Goal: Task Accomplishment & Management: Manage account settings

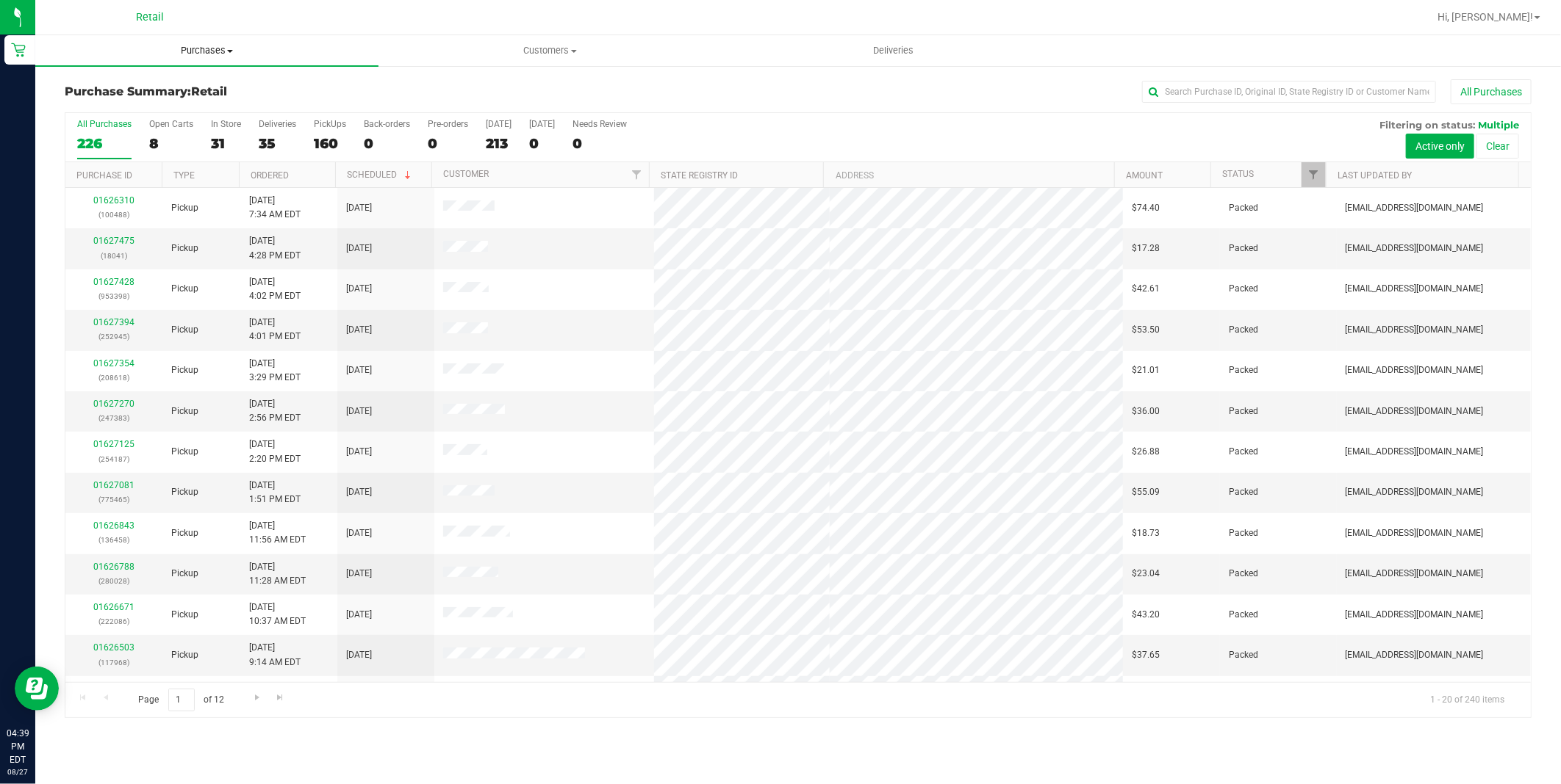
click at [205, 55] on span "Purchases" at bounding box center [207, 50] width 343 height 13
click at [107, 127] on span "All purchases" at bounding box center [88, 124] width 104 height 13
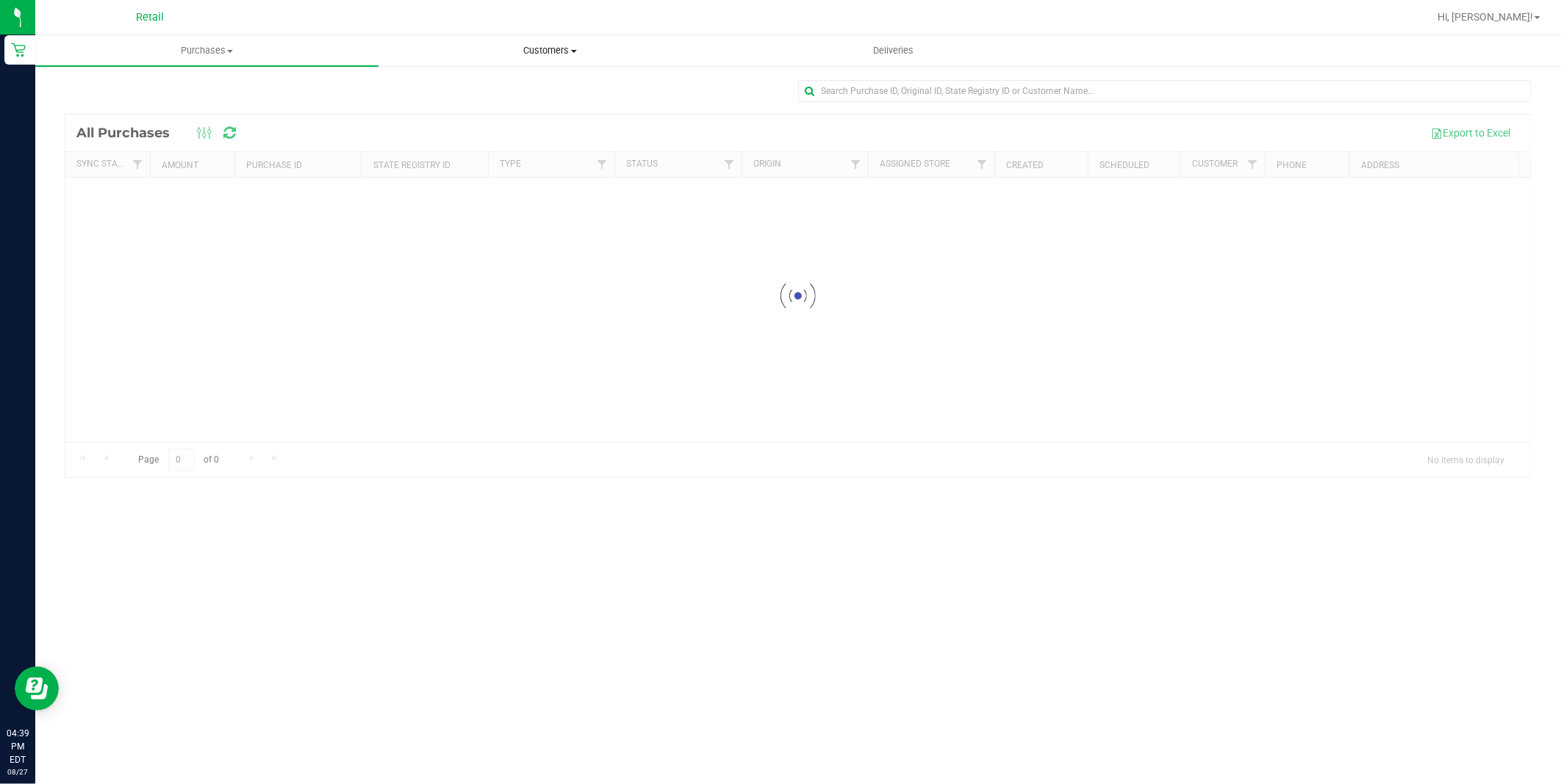
click at [553, 55] on span "Customers" at bounding box center [550, 50] width 342 height 13
click at [470, 86] on span "All customers" at bounding box center [432, 88] width 106 height 13
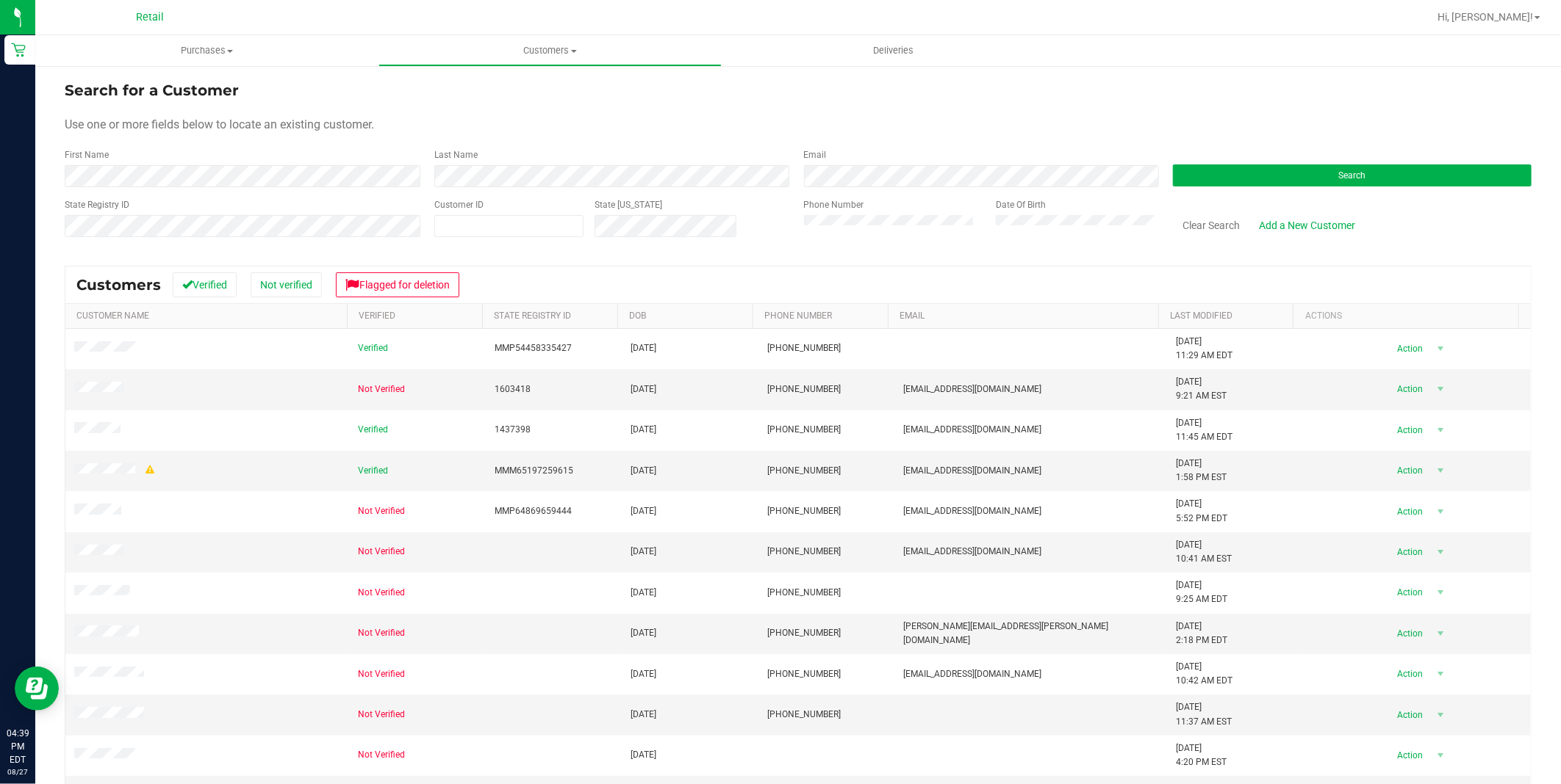
click at [110, 156] on div "First Name" at bounding box center [244, 167] width 358 height 39
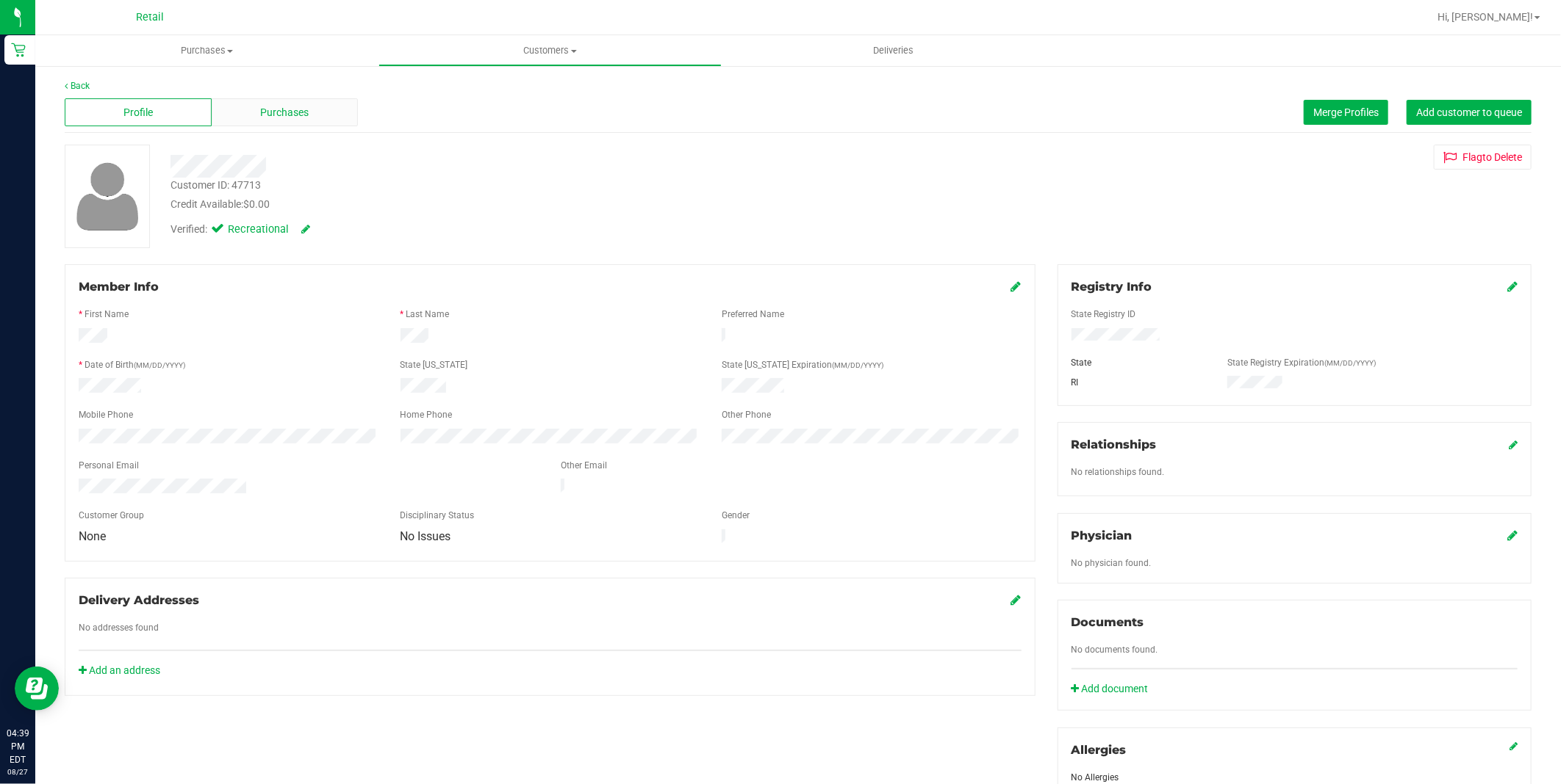
click at [253, 108] on div "Purchases" at bounding box center [284, 112] width 147 height 28
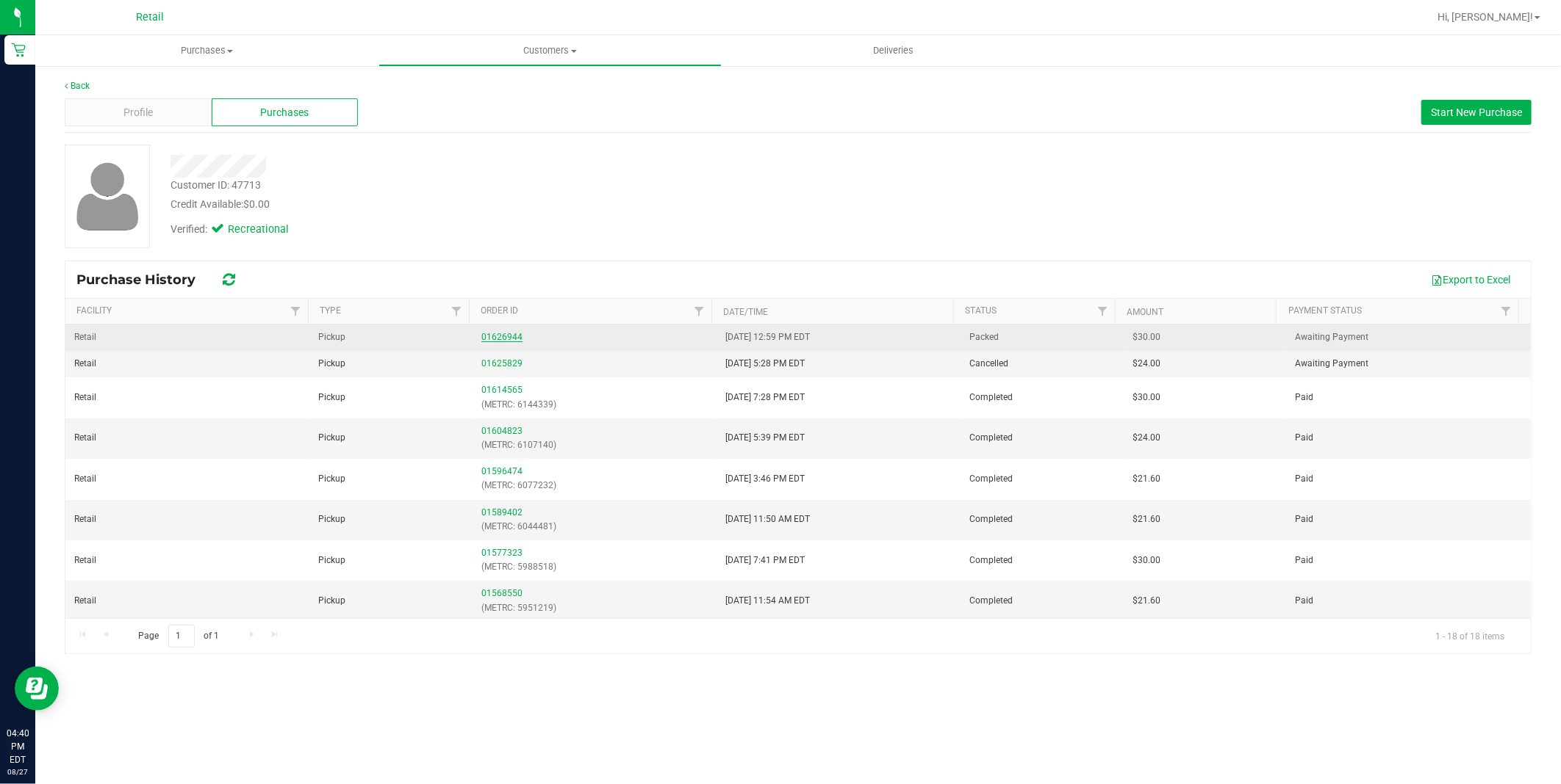
click at [505, 339] on link "01626944" at bounding box center [502, 337] width 41 height 10
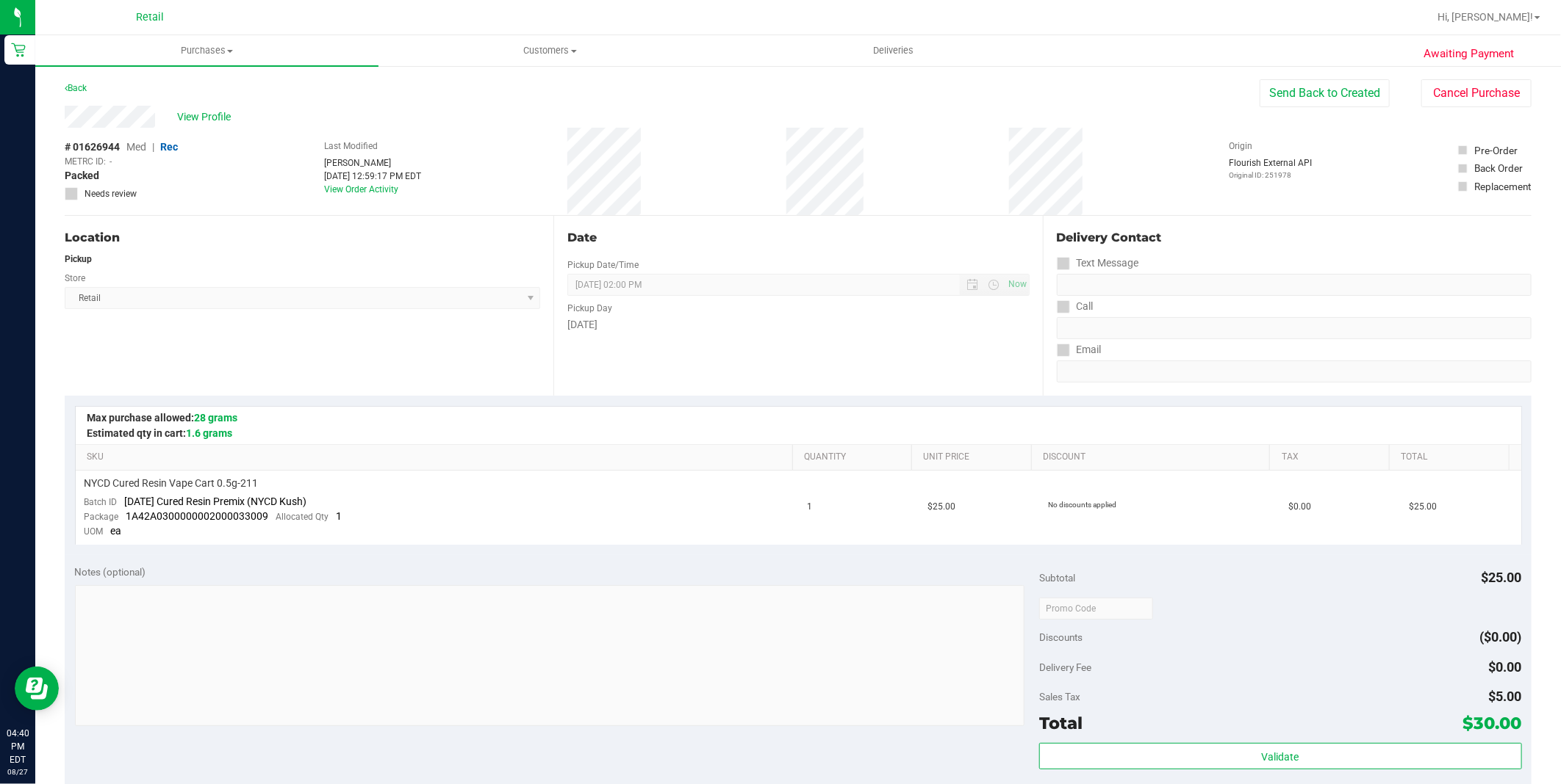
click at [85, 98] on div "Back Send Back to Created Cancel Purchase" at bounding box center [798, 92] width 1467 height 26
click at [501, 50] on span "Customers" at bounding box center [550, 50] width 342 height 13
click at [475, 84] on span "All customers" at bounding box center [432, 88] width 106 height 13
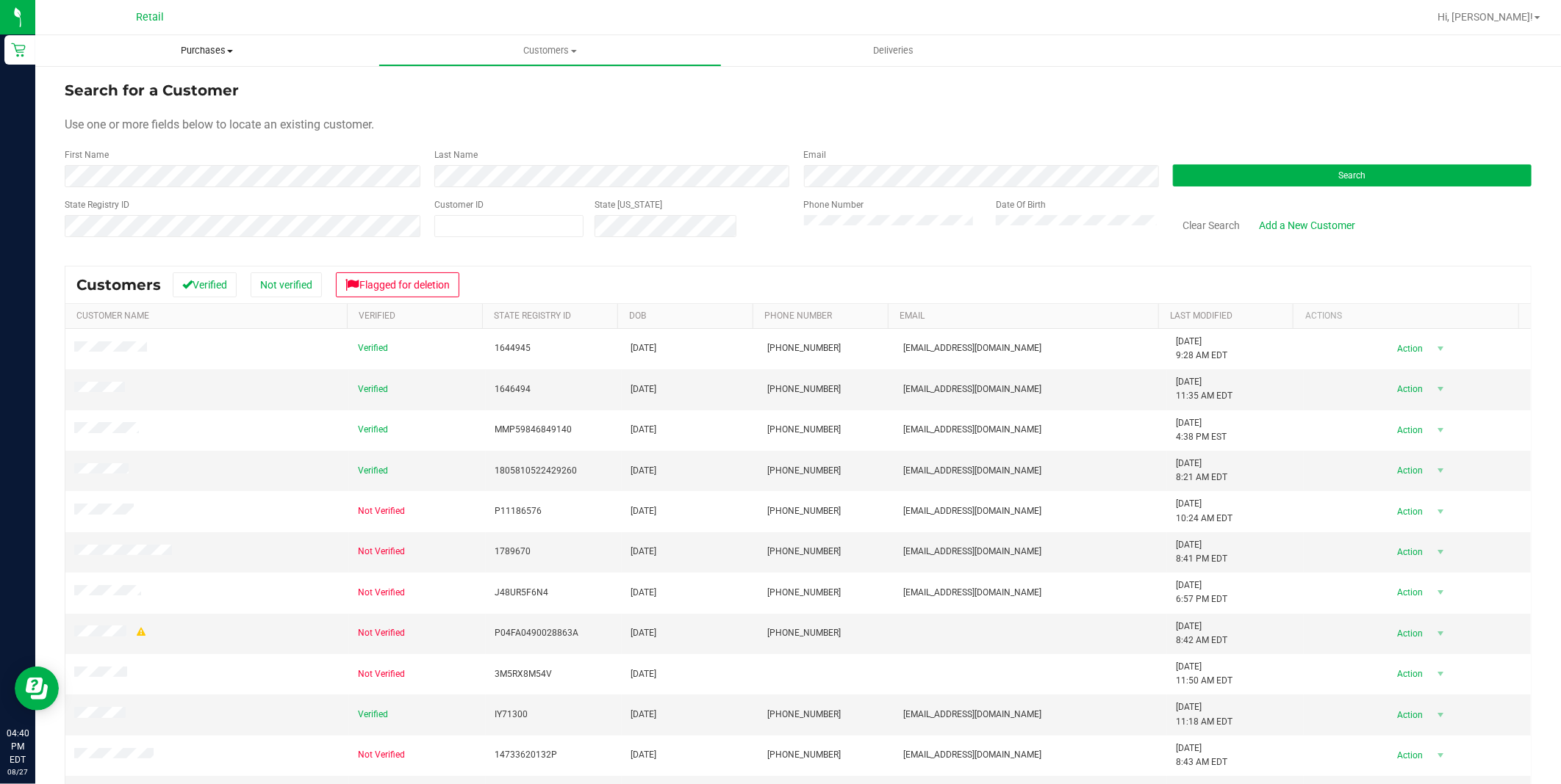
click at [267, 49] on span "Purchases" at bounding box center [207, 50] width 343 height 13
click at [194, 60] on uib-tab-heading "Purchases Summary of purchases Fulfillment All purchases" at bounding box center [207, 50] width 343 height 31
click at [211, 47] on span "Purchases" at bounding box center [207, 50] width 343 height 13
click at [112, 96] on li "Summary of purchases" at bounding box center [207, 88] width 343 height 18
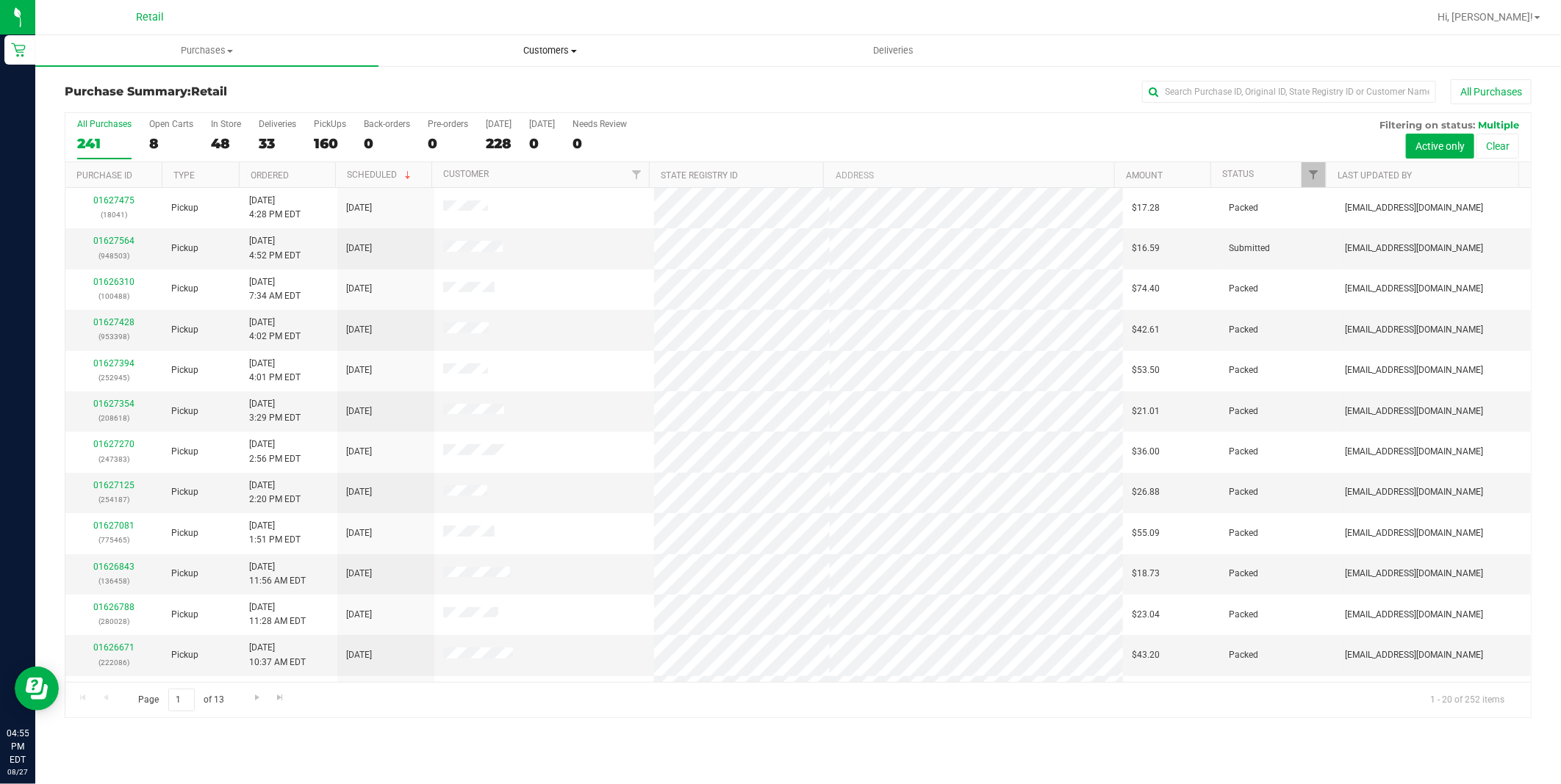
click at [539, 50] on span "Customers" at bounding box center [550, 50] width 342 height 13
click at [425, 83] on span "All customers" at bounding box center [432, 88] width 106 height 13
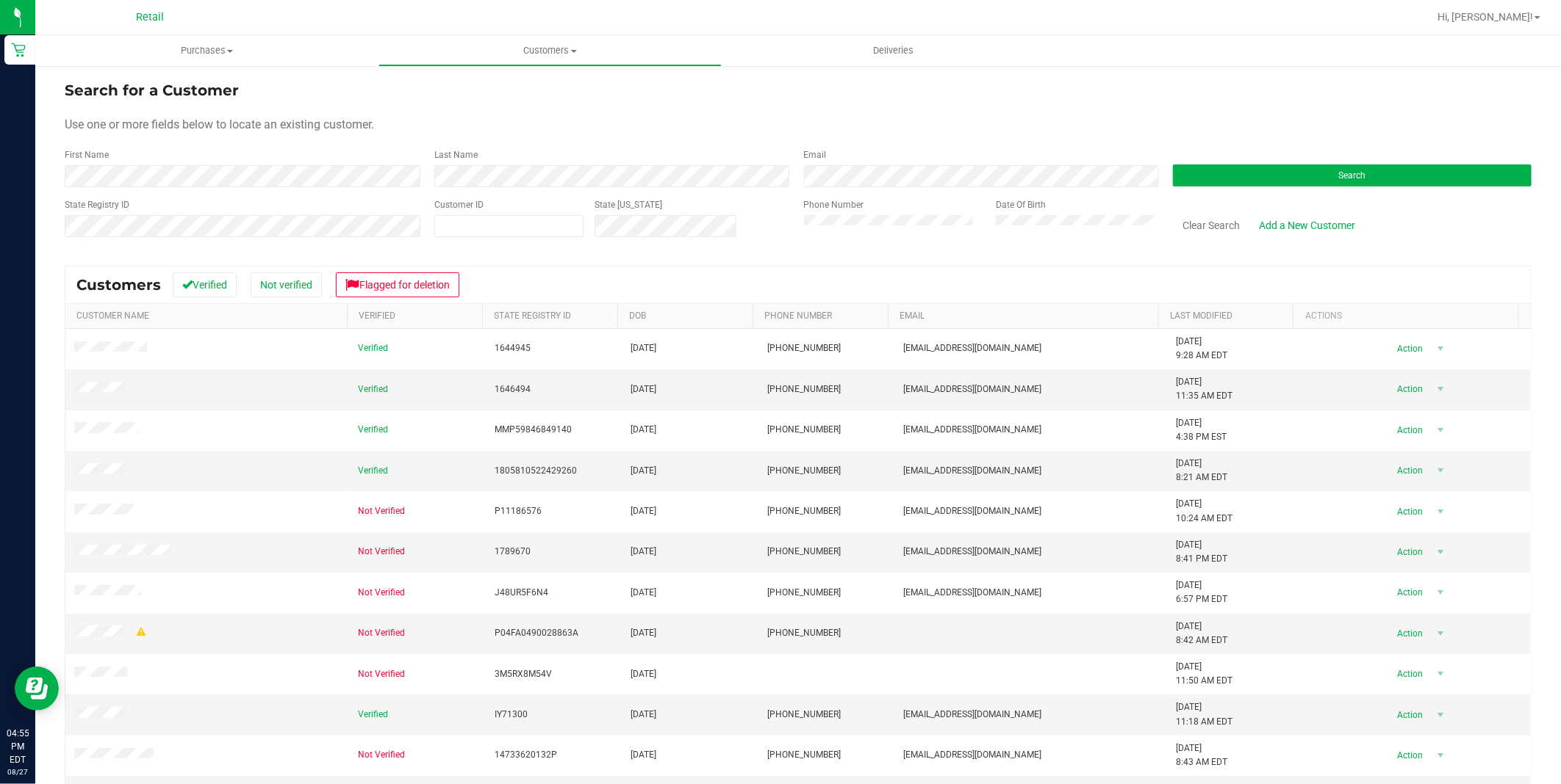
click at [247, 188] on form "Search for a Customer Use one or more fields below to locate an existing custom…" at bounding box center [798, 164] width 1467 height 171
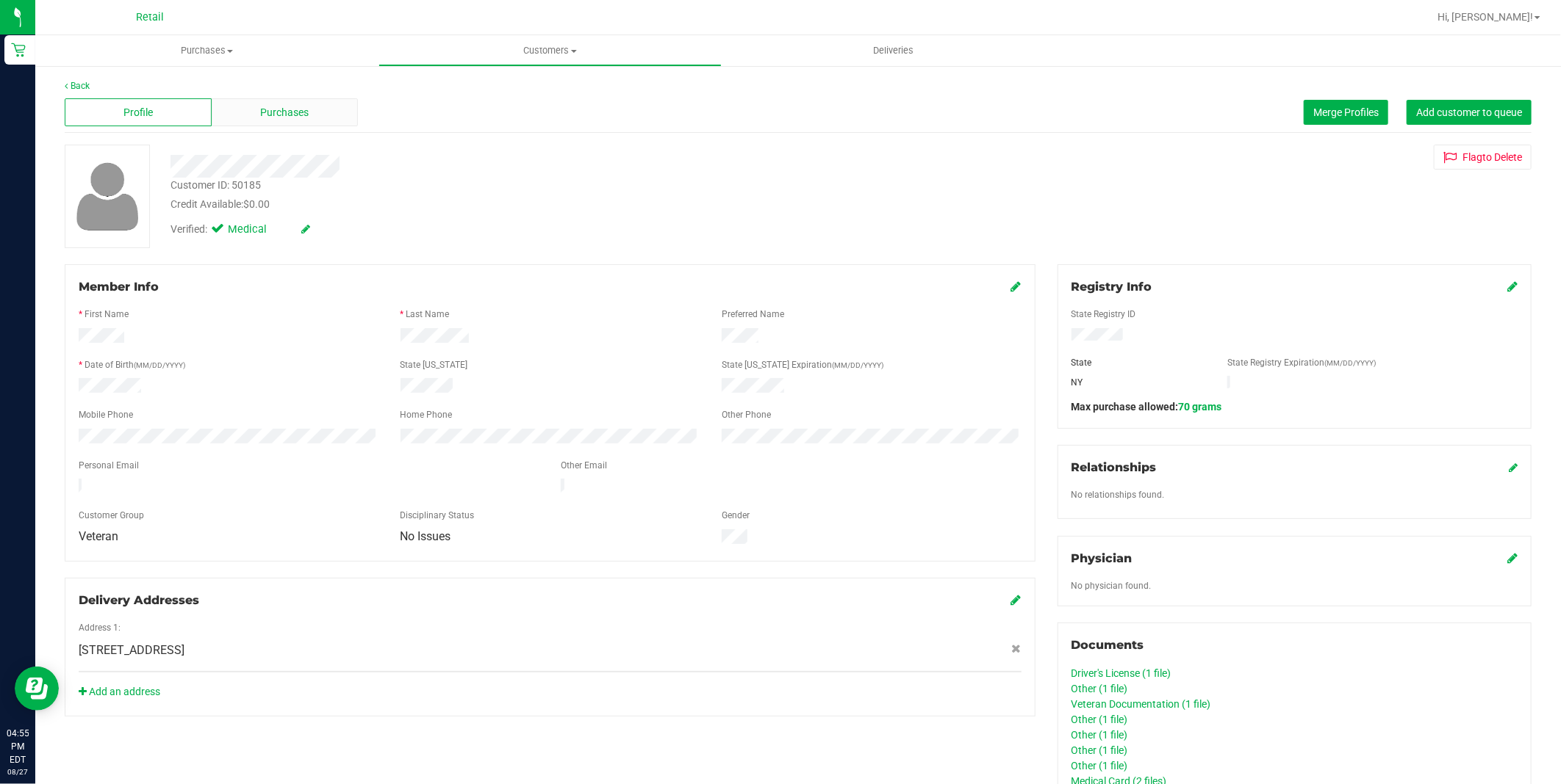
click at [264, 113] on span "Purchases" at bounding box center [284, 113] width 49 height 15
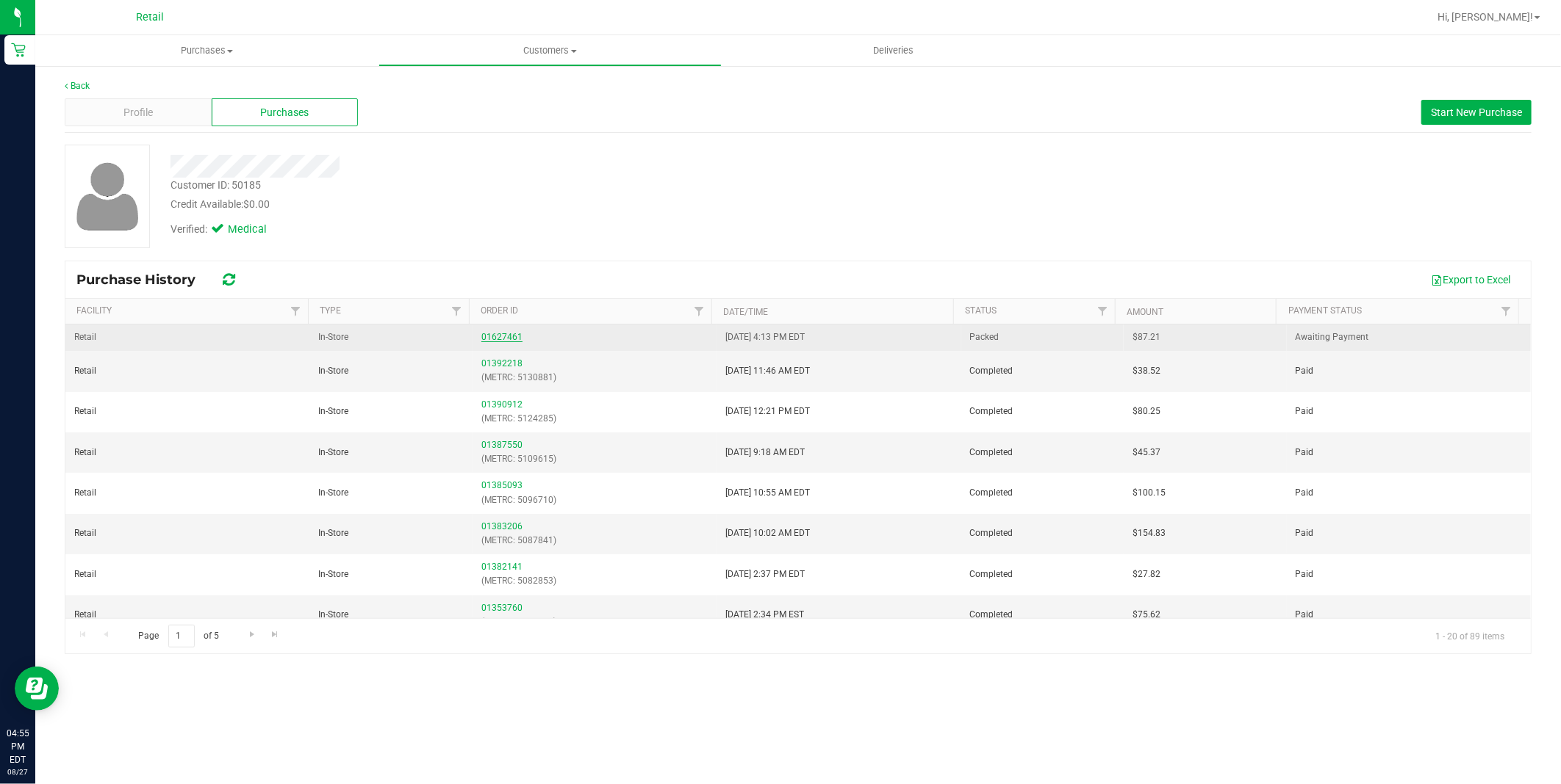
click at [501, 333] on link "01627461" at bounding box center [502, 337] width 41 height 10
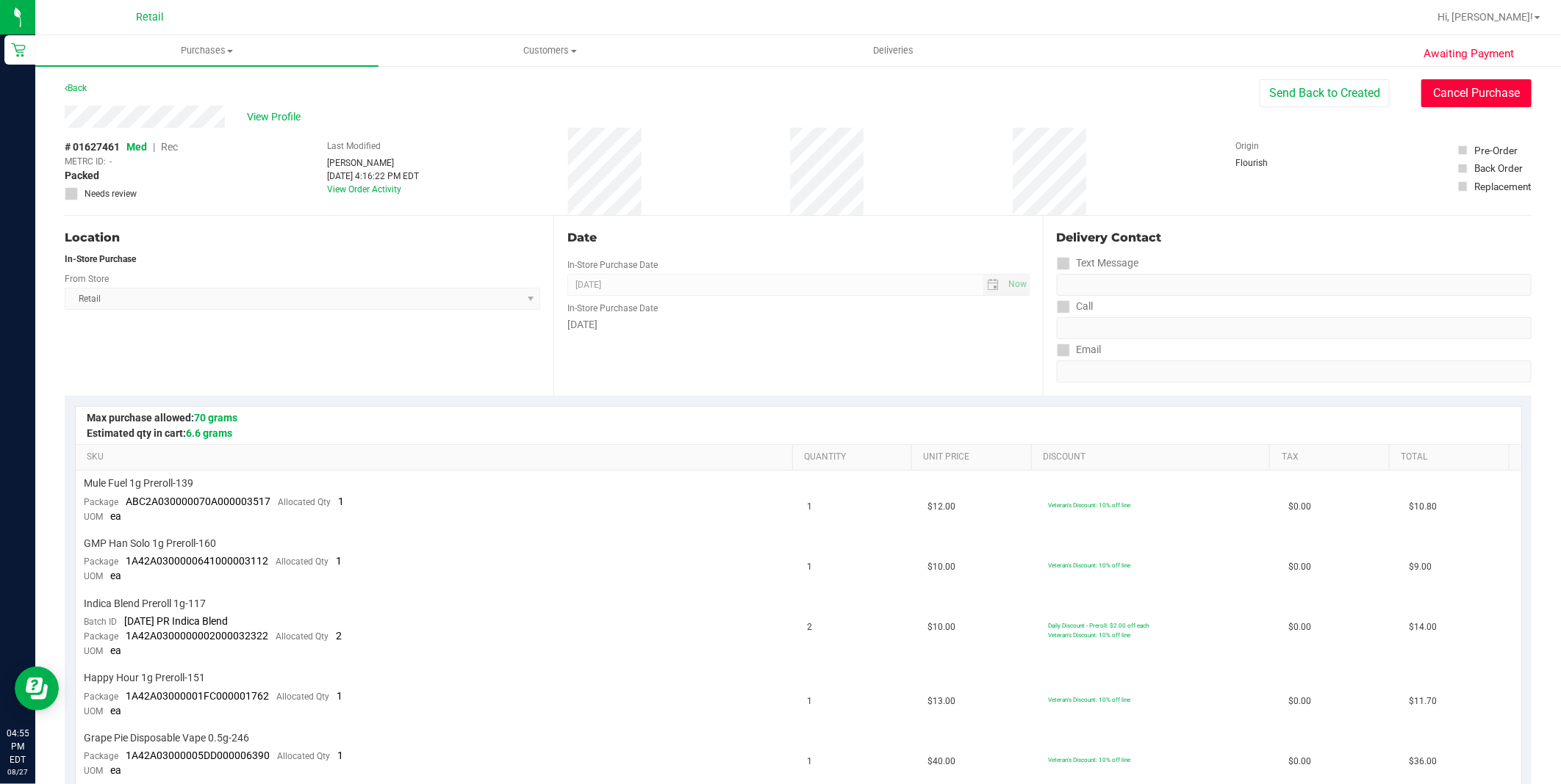
click at [1421, 83] on button "Cancel Purchase" at bounding box center [1476, 93] width 110 height 28
